Goal: Task Accomplishment & Management: Use online tool/utility

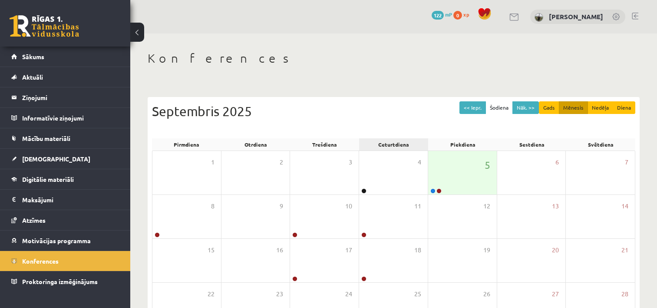
scroll to position [23, 0]
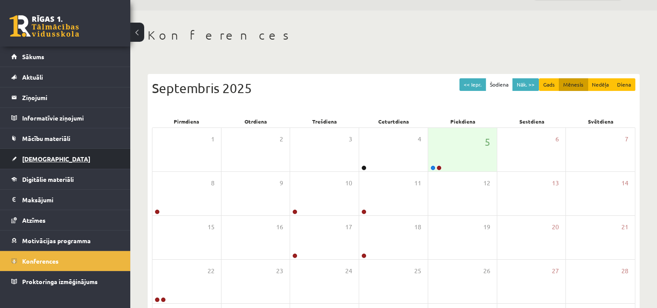
click at [35, 155] on span "[DEMOGRAPHIC_DATA]" at bounding box center [56, 159] width 68 height 8
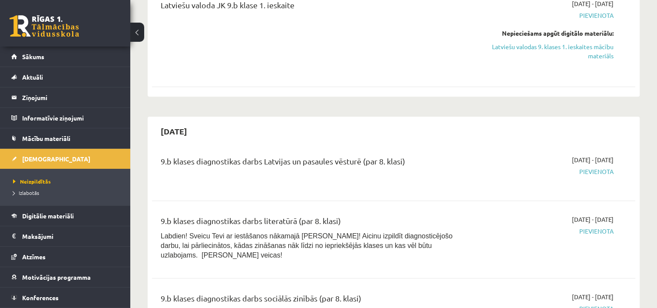
scroll to position [565, 0]
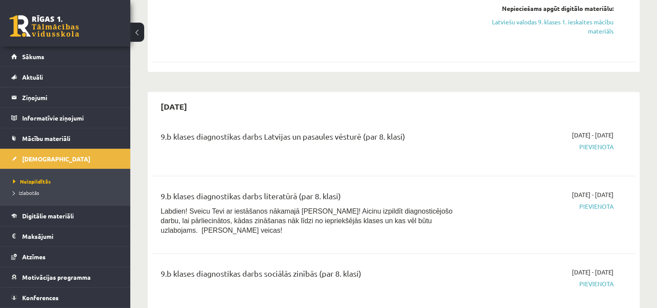
drag, startPoint x: 295, startPoint y: 144, endPoint x: 445, endPoint y: 161, distance: 151.7
click at [445, 161] on div "9.b klases diagnostikas darbs Latvijas un pasaules vēsturē (par 8. klasi)" at bounding box center [309, 145] width 311 height 31
drag, startPoint x: 445, startPoint y: 161, endPoint x: 450, endPoint y: 163, distance: 5.1
click at [449, 162] on div "9.b klases diagnostikas darbs Latvijas un pasaules vēsturē (par 8. klasi)" at bounding box center [309, 145] width 311 height 31
click at [206, 144] on div "9.b klases diagnostikas darbs Latvijas un pasaules vēsturē (par 8. klasi)" at bounding box center [310, 138] width 298 height 16
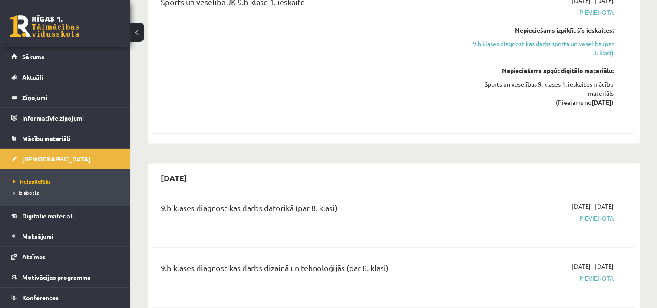
scroll to position [1304, 0]
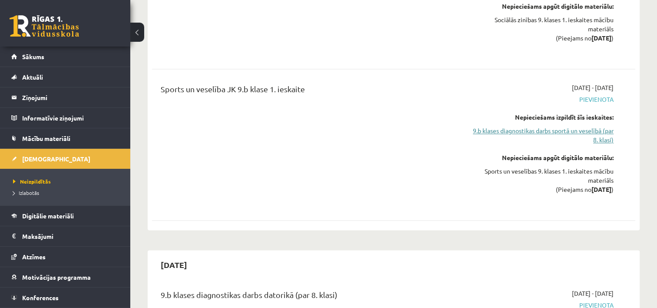
click at [518, 133] on link "9.b klases diagnostikas darbs sportā un veselībā (par 8. klasi)" at bounding box center [542, 135] width 143 height 18
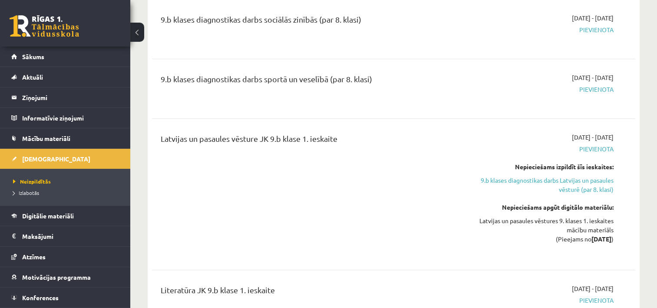
scroll to position [751, 0]
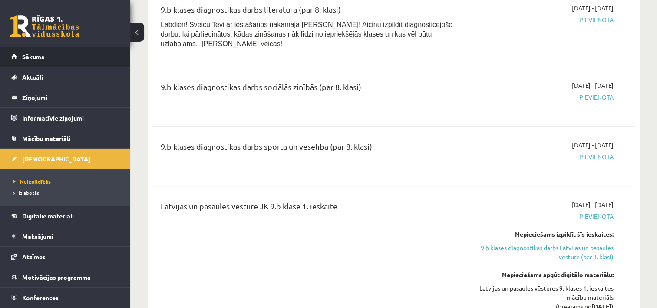
click at [34, 59] on span "Sākums" at bounding box center [33, 57] width 22 height 8
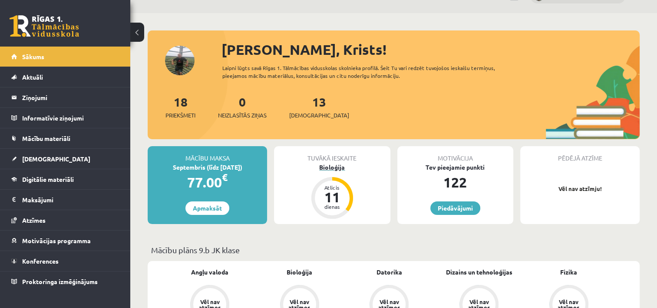
scroll to position [43, 0]
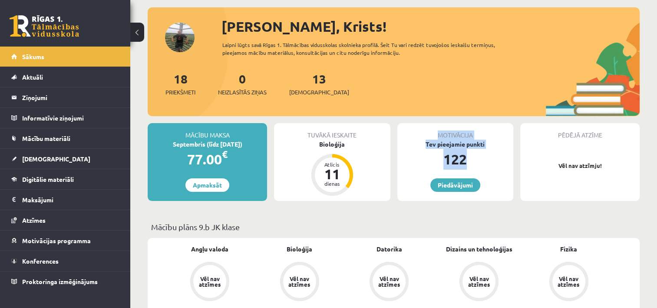
drag, startPoint x: 415, startPoint y: 137, endPoint x: 492, endPoint y: 155, distance: 78.4
click at [492, 155] on div "Motivācija Tev pieejamie punkti 122 Piedāvājumi" at bounding box center [456, 162] width 116 height 78
drag, startPoint x: 492, startPoint y: 155, endPoint x: 490, endPoint y: 173, distance: 18.8
click at [490, 173] on div "Motivācija Tev pieejamie punkti 122 Piedāvājumi" at bounding box center [456, 162] width 116 height 78
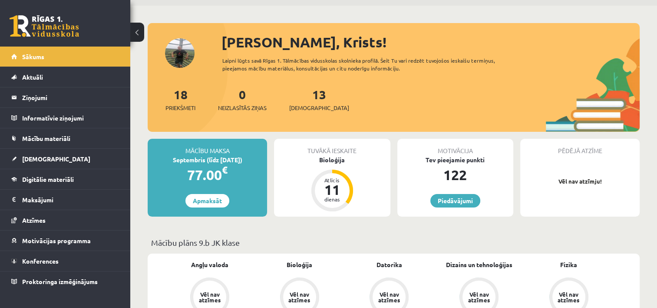
scroll to position [0, 0]
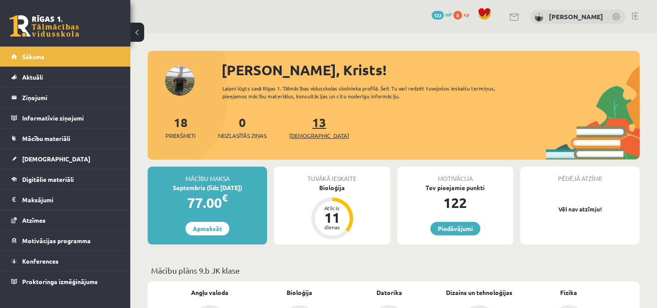
click at [300, 135] on span "[DEMOGRAPHIC_DATA]" at bounding box center [319, 135] width 60 height 9
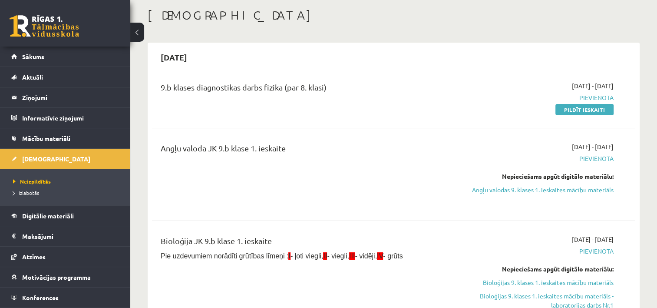
scroll to position [43, 0]
click at [576, 108] on link "Pildīt ieskaiti" at bounding box center [585, 108] width 58 height 11
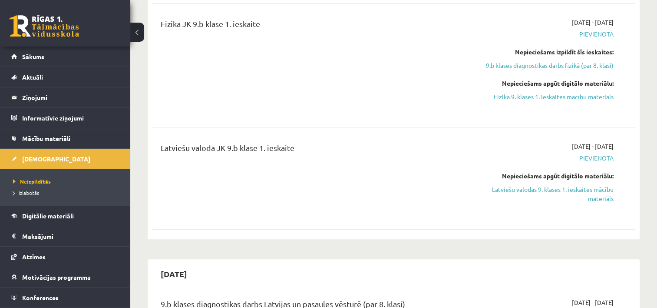
scroll to position [348, 0]
